Goal: Information Seeking & Learning: Learn about a topic

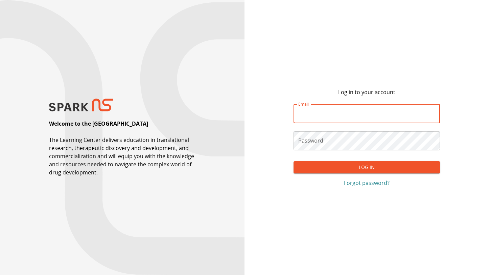
type input "**********"
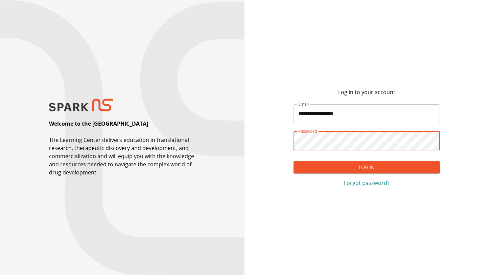
click at [370, 168] on button "Log In" at bounding box center [367, 167] width 147 height 13
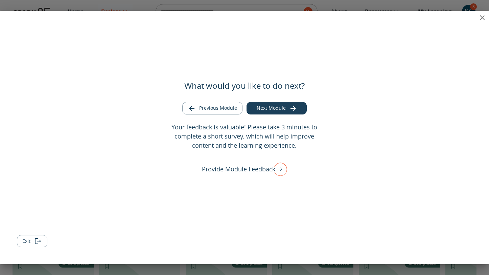
click at [272, 106] on button "Next Module" at bounding box center [277, 108] width 60 height 13
click at [275, 108] on button "Next Module" at bounding box center [277, 108] width 60 height 13
click at [289, 105] on icon "Go to next module" at bounding box center [293, 108] width 8 height 8
click at [26, 240] on button "Exit" at bounding box center [32, 241] width 30 height 13
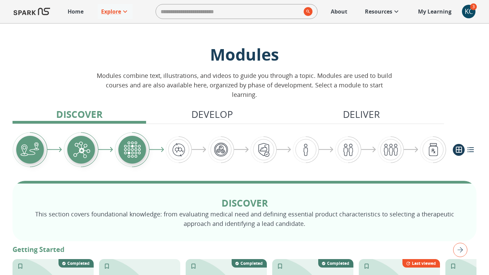
click at [196, 10] on input "search" at bounding box center [228, 12] width 145 height 14
type input "*****"
click at [307, 10] on icon "search" at bounding box center [308, 11] width 9 height 9
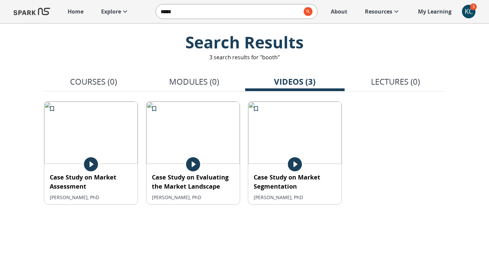
click at [91, 163] on icon at bounding box center [91, 164] width 17 height 17
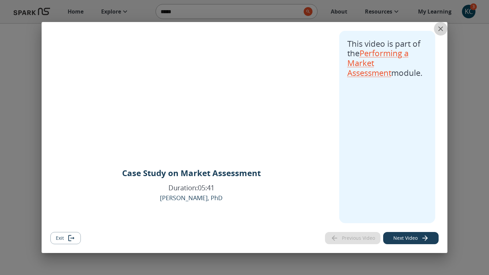
click at [441, 26] on icon "close" at bounding box center [441, 29] width 8 height 8
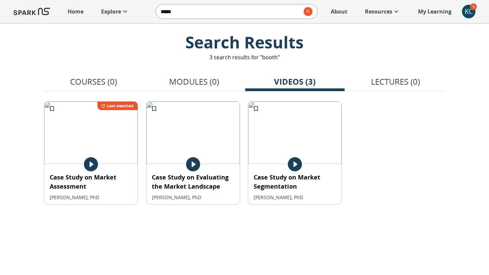
click at [194, 164] on icon at bounding box center [193, 164] width 17 height 17
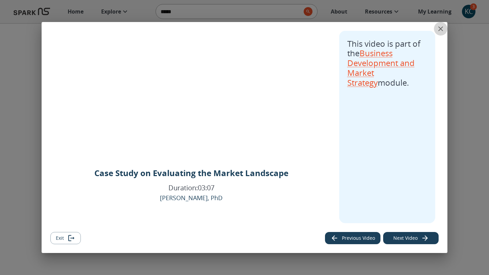
click at [441, 27] on icon "close" at bounding box center [441, 29] width 8 height 8
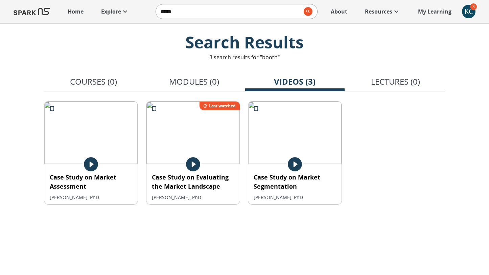
click at [295, 163] on icon at bounding box center [295, 164] width 17 height 17
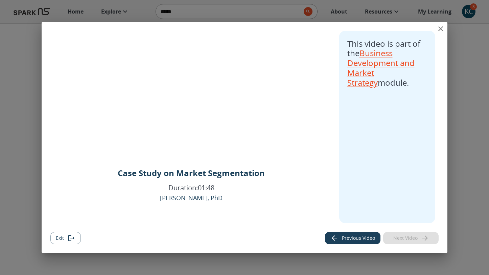
click at [228, 206] on div "Case Study on Market Segmentation Duration: 01:48 Robert Booth, PhD" at bounding box center [191, 195] width 147 height 56
